Goal: Task Accomplishment & Management: Manage account settings

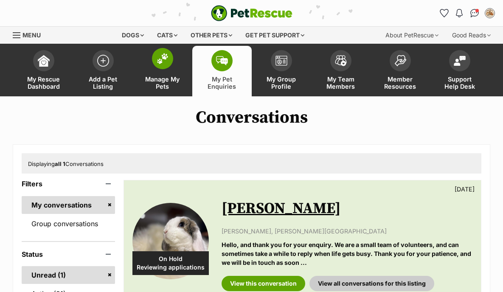
click at [151, 61] on link "Manage My Pets" at bounding box center [162, 71] width 59 height 51
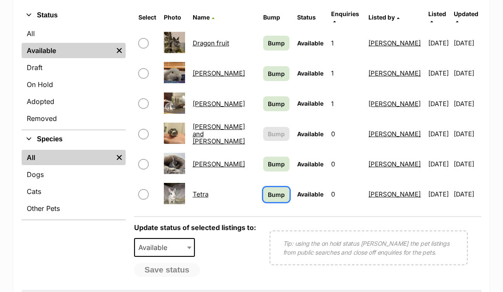
click at [268, 192] on span "Bump" at bounding box center [276, 194] width 17 height 9
click at [268, 160] on span "Bump" at bounding box center [276, 164] width 17 height 9
click at [268, 99] on span "Bump" at bounding box center [276, 103] width 17 height 9
click at [268, 71] on span "Bump" at bounding box center [276, 73] width 17 height 9
click at [268, 39] on span "Bump" at bounding box center [276, 43] width 17 height 9
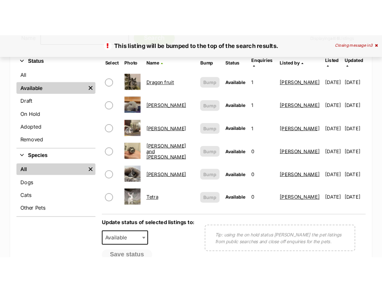
scroll to position [182, 0]
